Goal: Find specific page/section: Find specific page/section

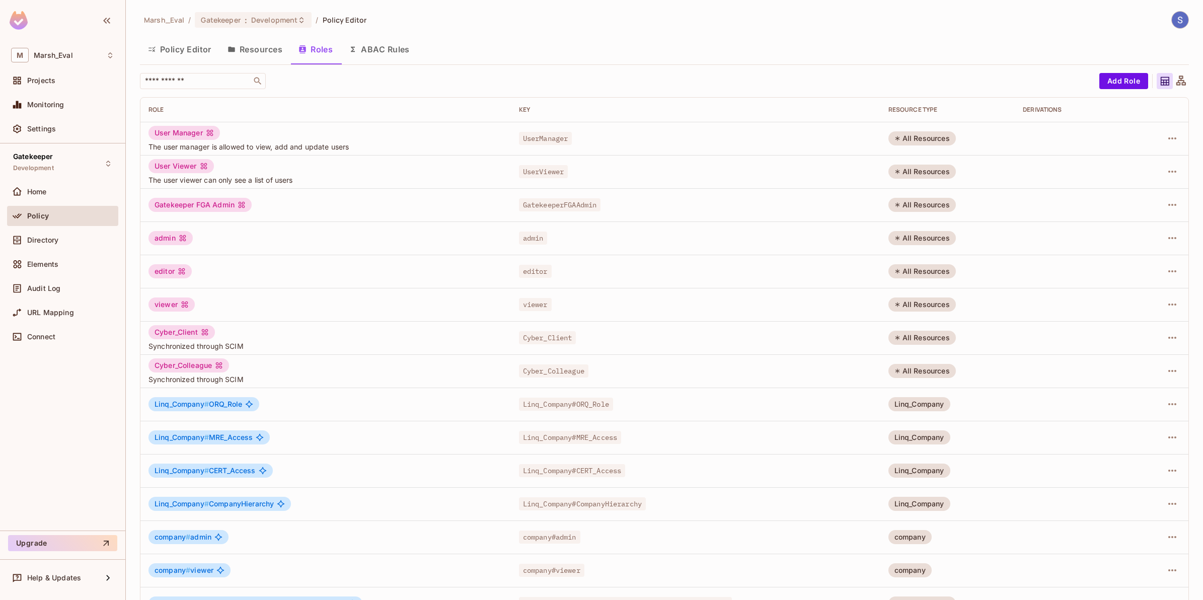
scroll to position [62, 0]
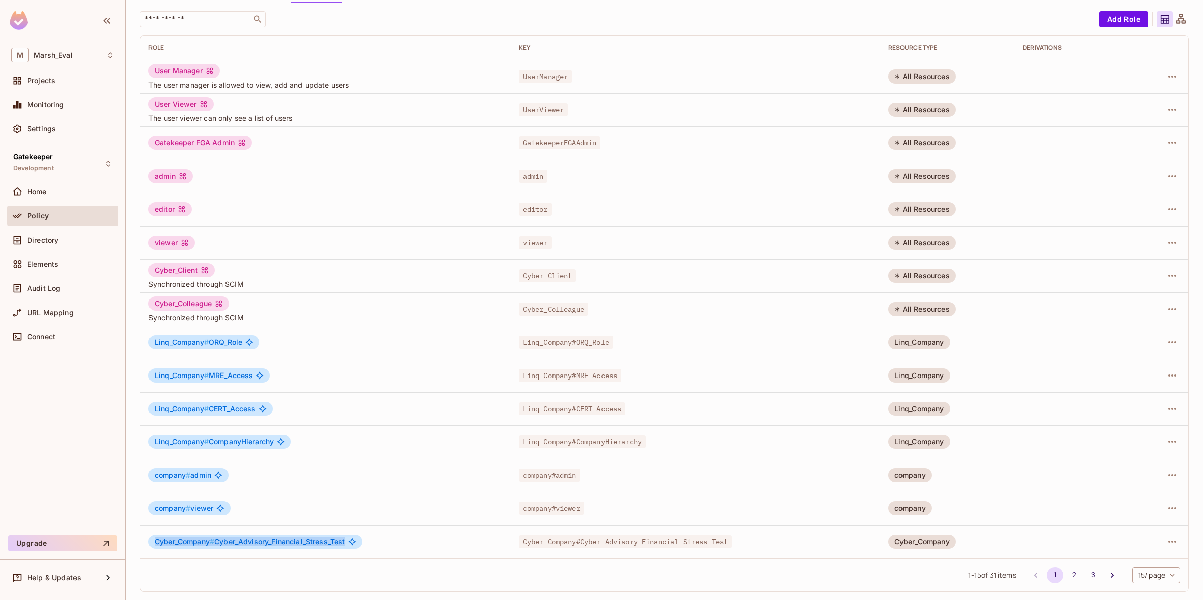
drag, startPoint x: 398, startPoint y: 540, endPoint x: 192, endPoint y: 537, distance: 205.4
click at [177, 537] on div "Cyber_Company # Cyber_Advisory_Financial_Stress_Test" at bounding box center [326, 542] width 354 height 14
click at [396, 544] on div "Cyber_Company # Cyber_Advisory_Financial_Stress_Test" at bounding box center [326, 542] width 354 height 14
drag, startPoint x: 892, startPoint y: 538, endPoint x: 955, endPoint y: 541, distance: 63.5
click at [955, 541] on td "Cyber_Company" at bounding box center [948, 541] width 134 height 33
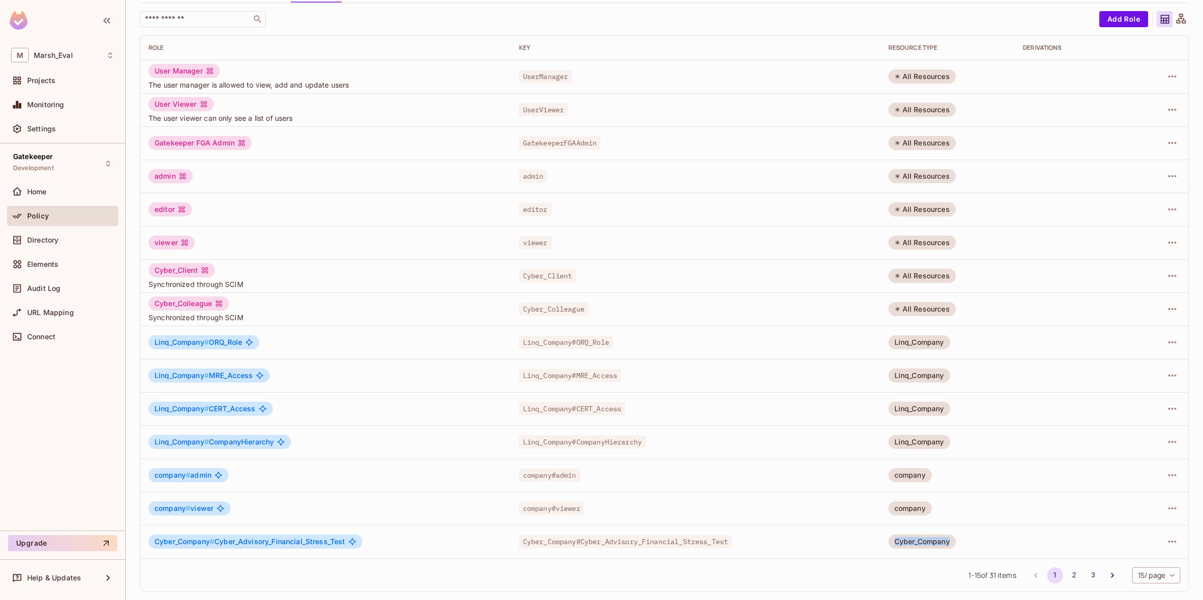
drag, startPoint x: 955, startPoint y: 541, endPoint x: 948, endPoint y: 541, distance: 7.0
click at [948, 541] on div "Cyber_Company" at bounding box center [922, 542] width 67 height 14
drag, startPoint x: 948, startPoint y: 541, endPoint x: 912, endPoint y: 540, distance: 35.8
click at [912, 540] on div "Cyber_Company" at bounding box center [922, 542] width 67 height 14
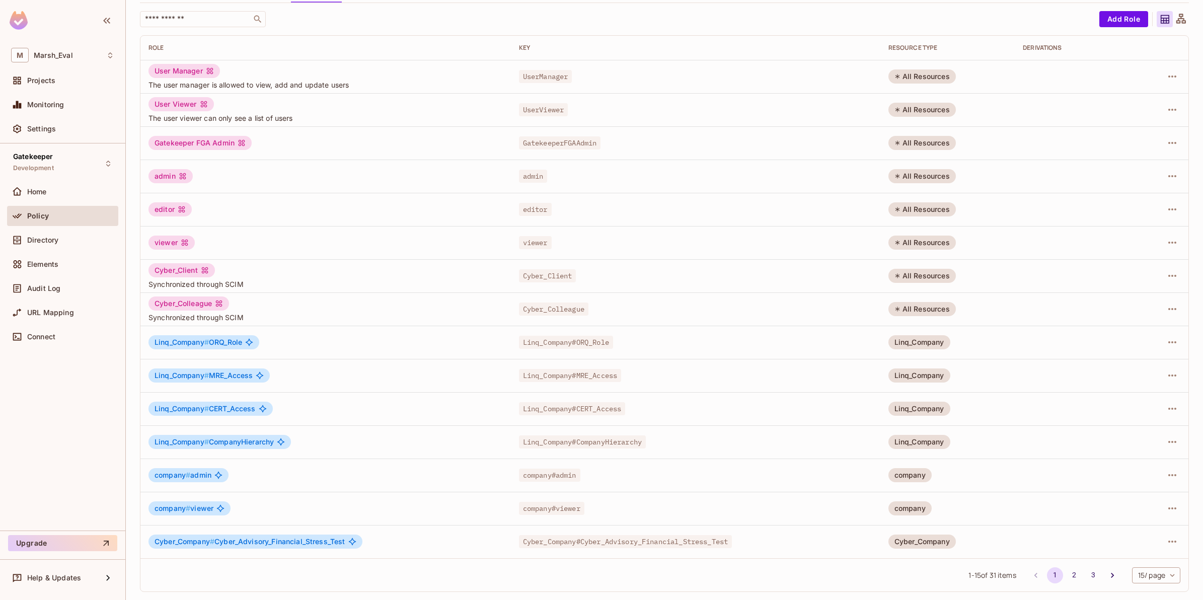
click at [909, 540] on div "Cyber_Company" at bounding box center [922, 542] width 67 height 14
click at [909, 543] on div "Cyber_Company" at bounding box center [922, 542] width 67 height 14
drag, startPoint x: 901, startPoint y: 539, endPoint x: 904, endPoint y: 528, distance: 11.5
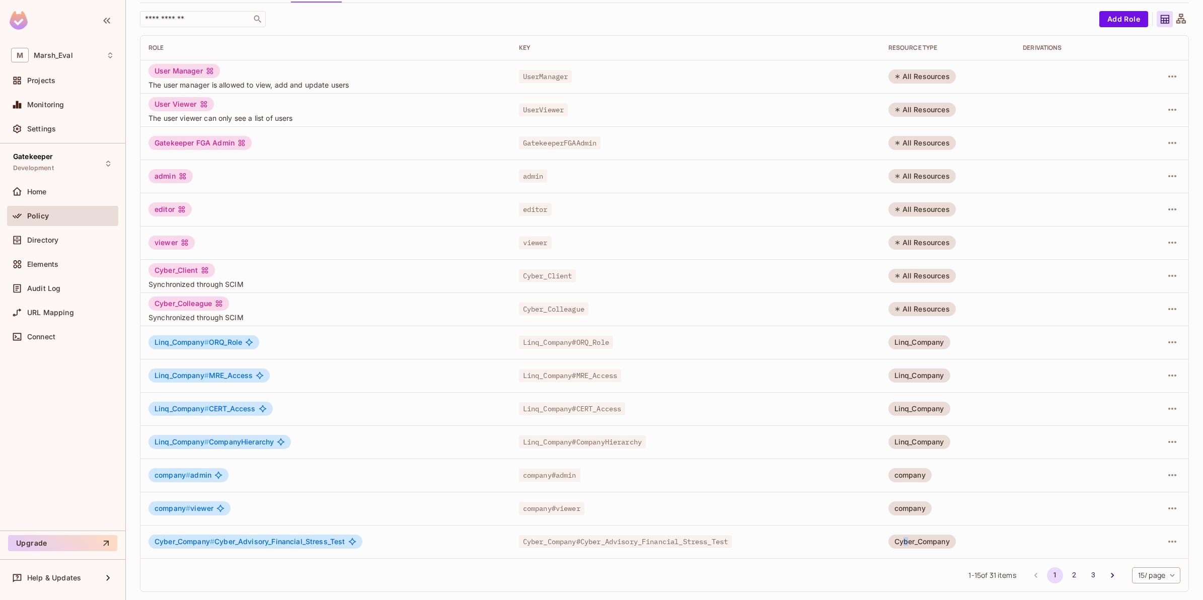
click at [904, 528] on td "Cyber_Company" at bounding box center [948, 541] width 134 height 33
drag, startPoint x: 900, startPoint y: 547, endPoint x: 905, endPoint y: 532, distance: 16.1
click at [900, 547] on div "Cyber_Company" at bounding box center [922, 542] width 67 height 14
click at [935, 530] on td "Cyber_Company" at bounding box center [948, 541] width 134 height 33
click at [930, 548] on div "Cyber_Company" at bounding box center [922, 542] width 67 height 14
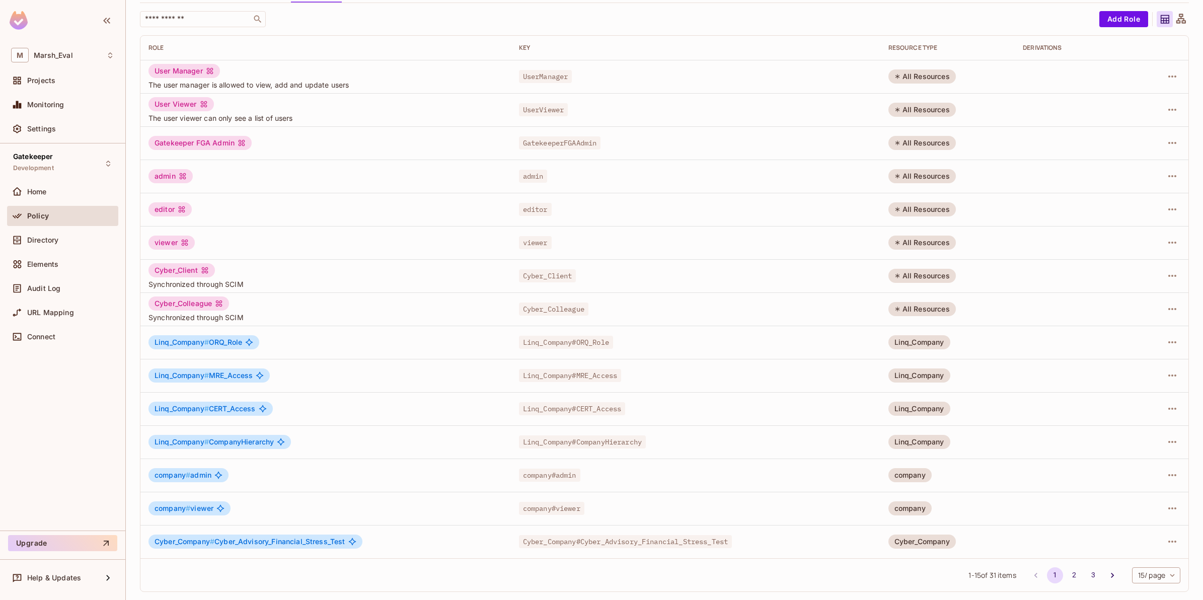
click at [930, 545] on div "Cyber_Company" at bounding box center [922, 542] width 67 height 14
click at [930, 544] on div "Cyber_Company" at bounding box center [922, 542] width 67 height 14
click at [393, 350] on td "Linq_Company # ORQ_Role" at bounding box center [325, 342] width 371 height 33
drag, startPoint x: 262, startPoint y: 315, endPoint x: 181, endPoint y: 308, distance: 80.8
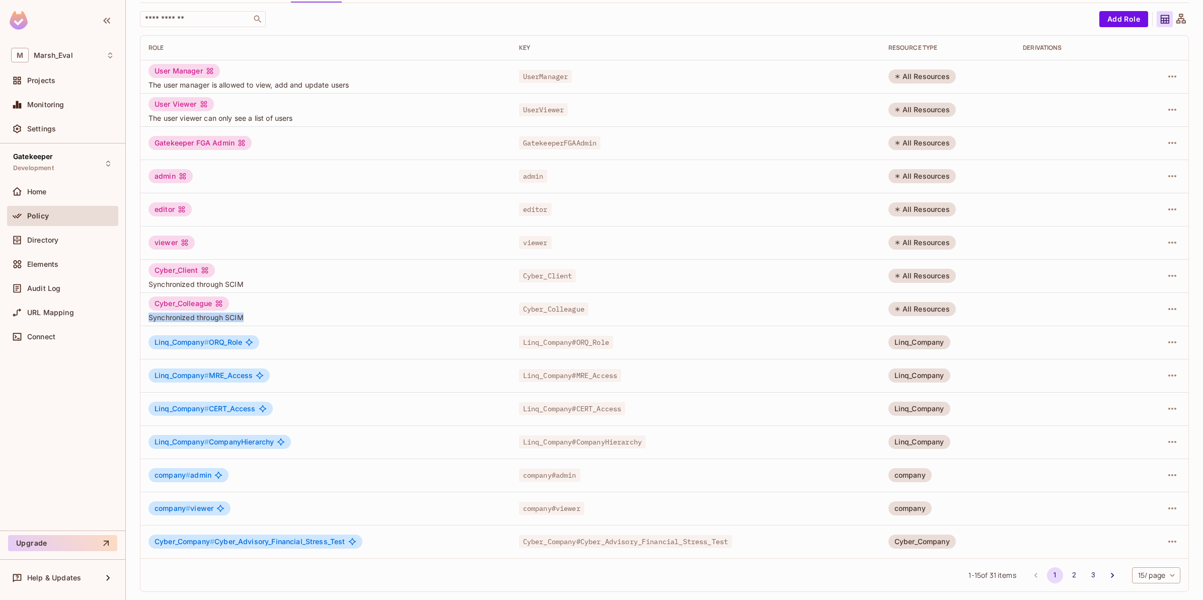
click at [181, 308] on div "Cyber_Colleague Synchronized through SCIM" at bounding box center [326, 310] width 354 height 26
drag, startPoint x: 181, startPoint y: 308, endPoint x: 147, endPoint y: 283, distance: 42.9
click at [147, 283] on td "Cyber_Client Synchronized through SCIM" at bounding box center [325, 275] width 371 height 33
drag, startPoint x: 147, startPoint y: 283, endPoint x: 145, endPoint y: 288, distance: 5.3
click at [145, 288] on td "Cyber_Client Synchronized through SCIM" at bounding box center [325, 275] width 371 height 33
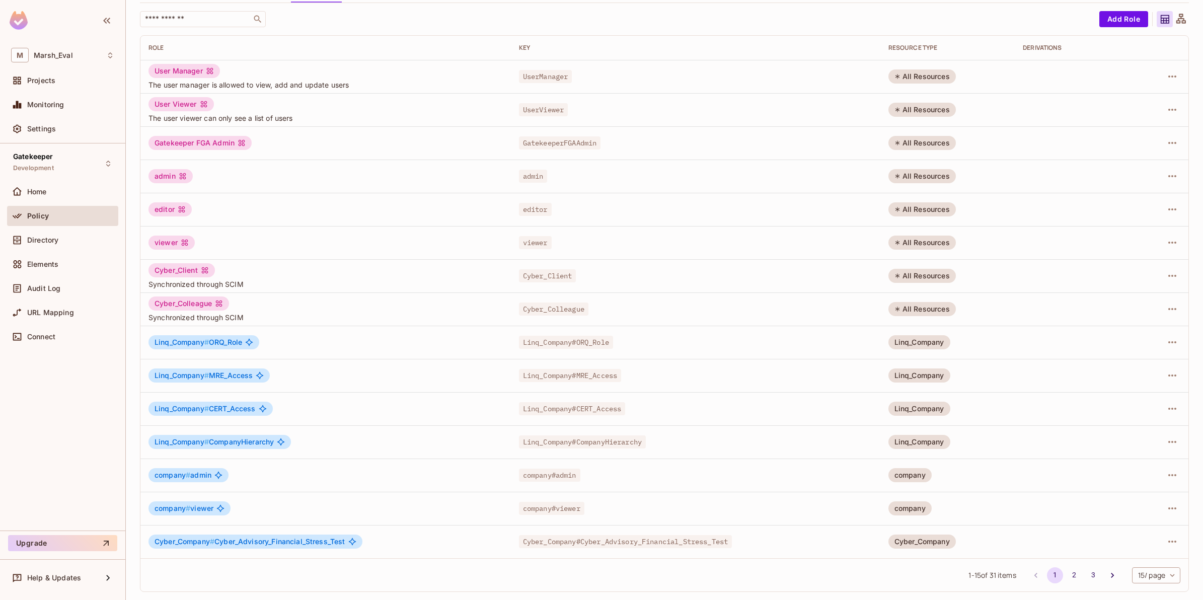
click at [217, 305] on icon at bounding box center [219, 304] width 8 height 8
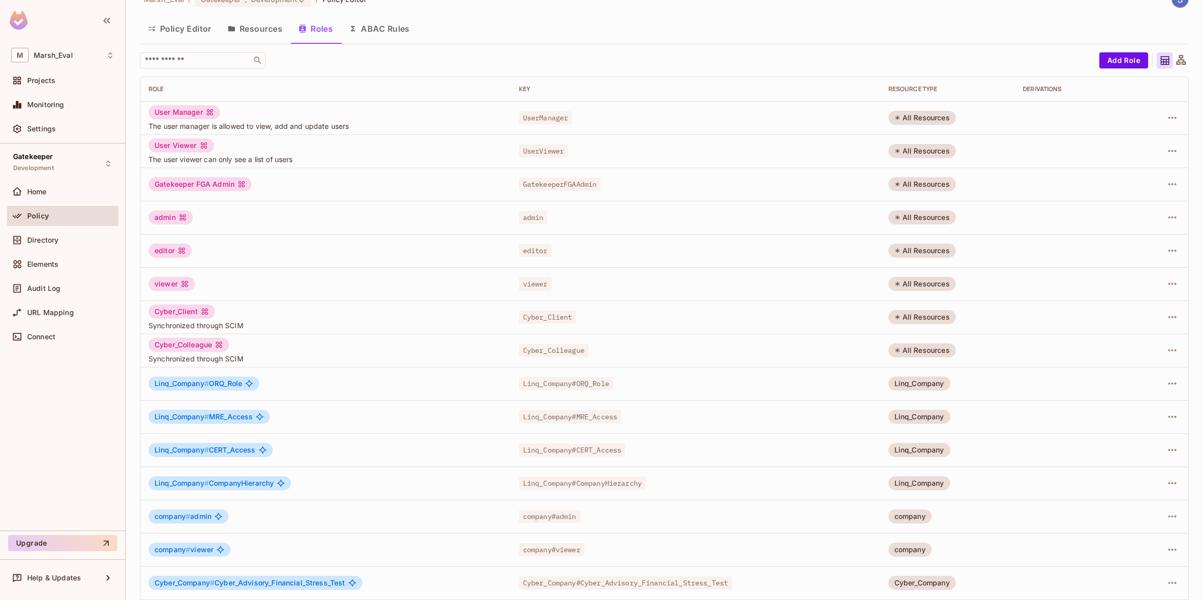
scroll to position [0, 0]
